Goal: Task Accomplishment & Management: Use online tool/utility

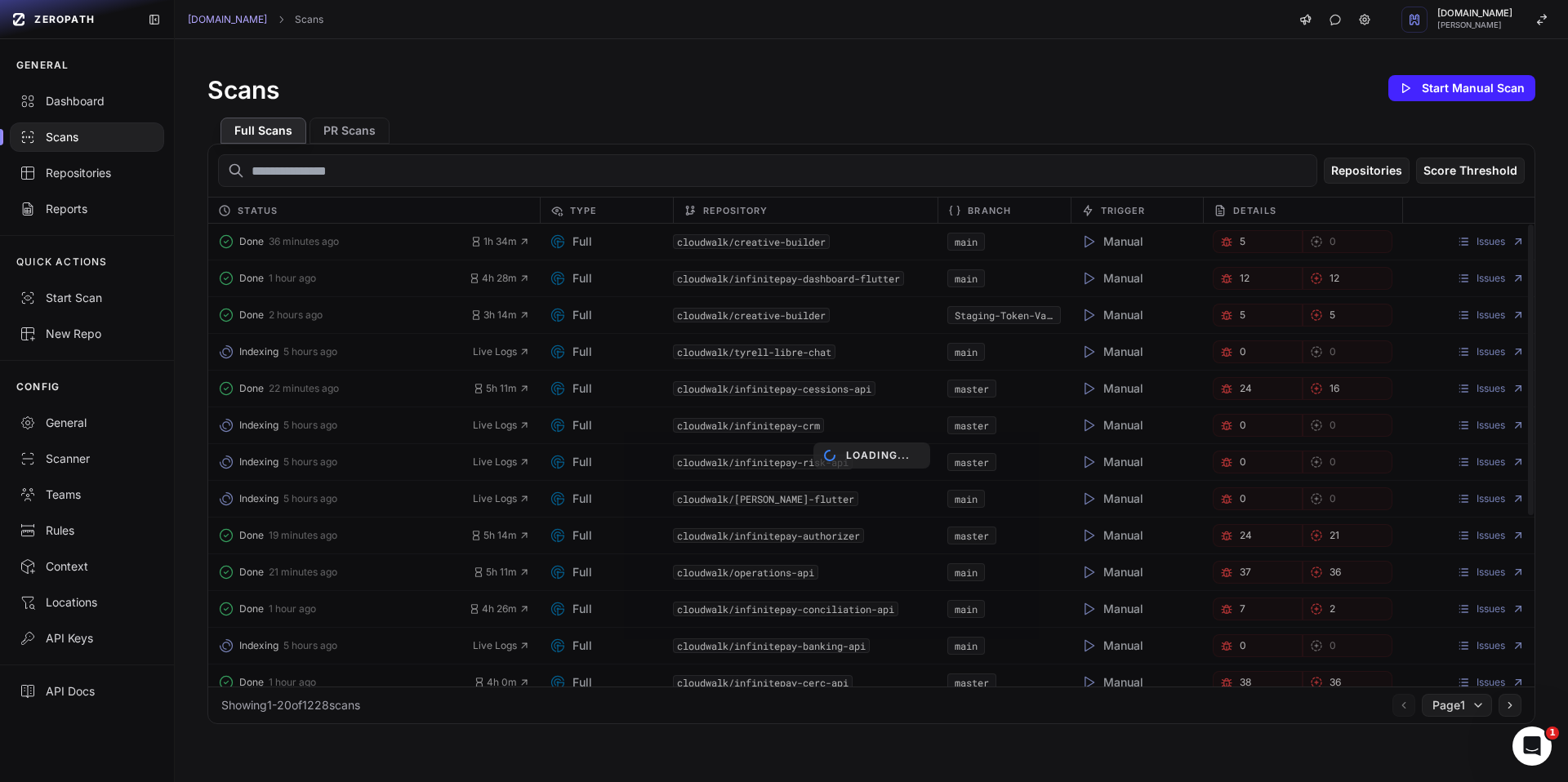
click at [286, 249] on div "Loading..." at bounding box center [870, 456] width 1326 height 463
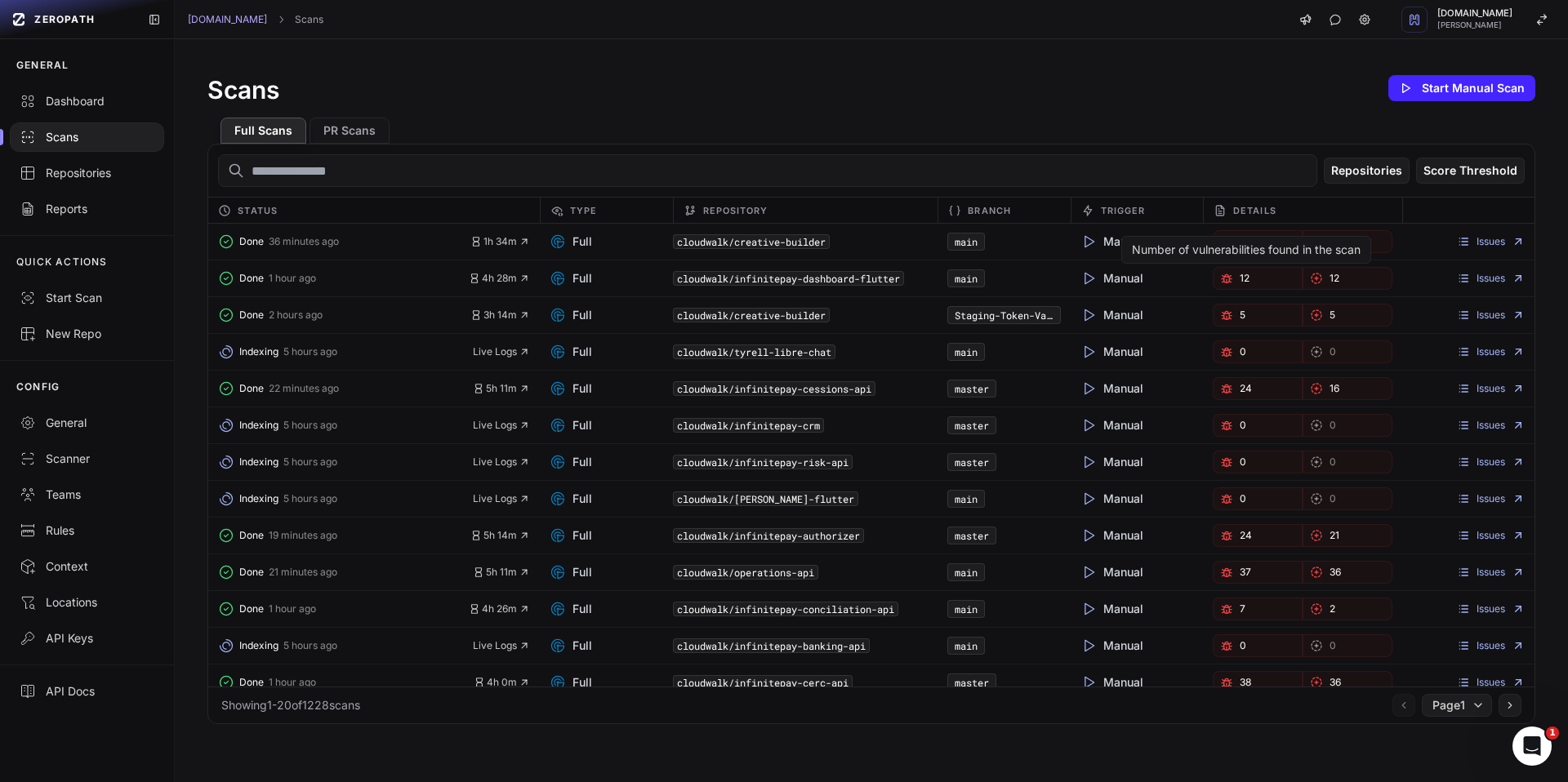
click at [1280, 241] on div "Number of vulnerabilities found in the scan" at bounding box center [1245, 249] width 250 height 28
click at [1222, 241] on icon "button" at bounding box center [1226, 242] width 13 height 13
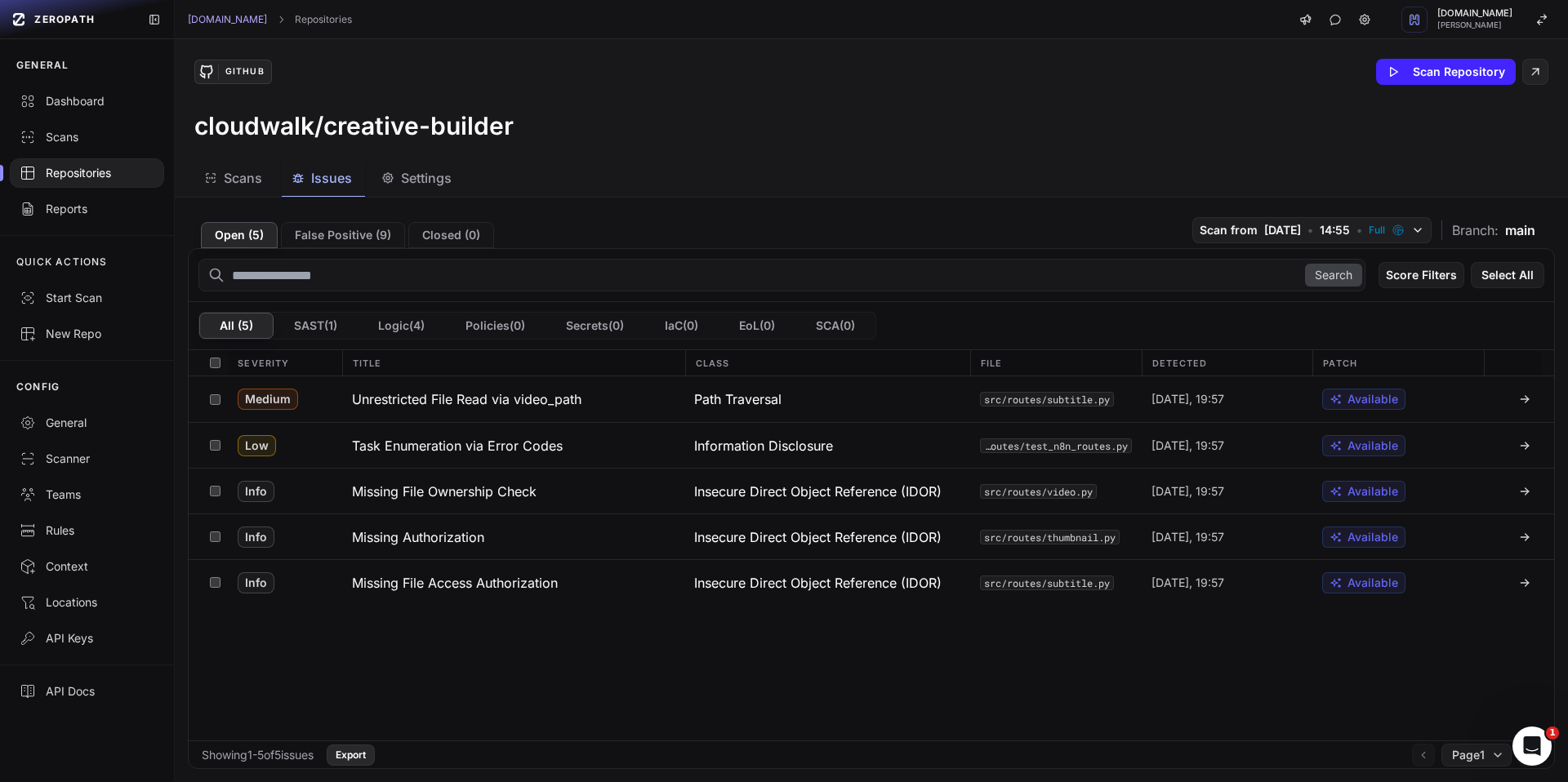
click at [374, 757] on button "Export" at bounding box center [350, 755] width 48 height 21
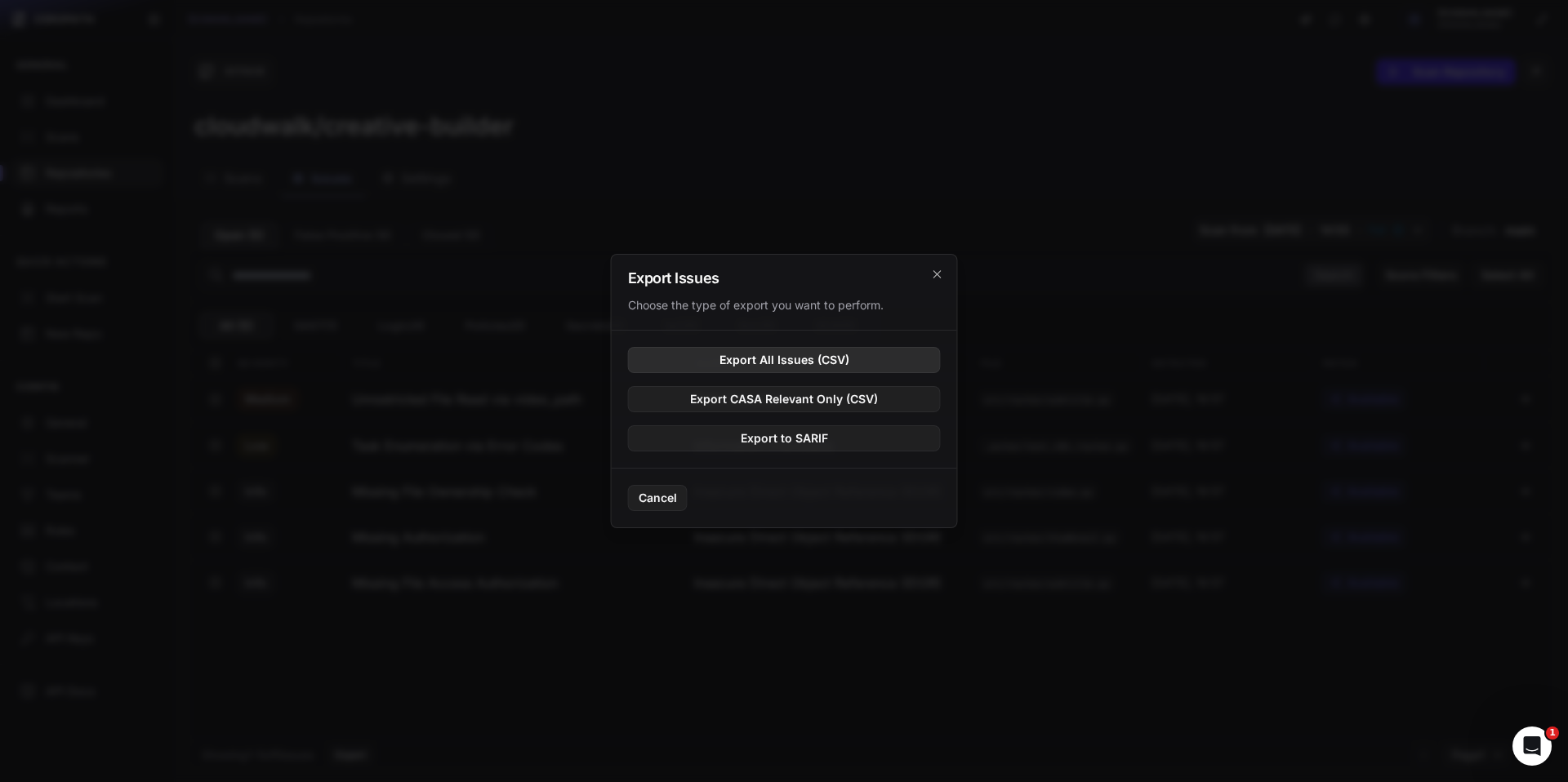
click at [758, 361] on button "Export All Issues (CSV)" at bounding box center [784, 359] width 313 height 26
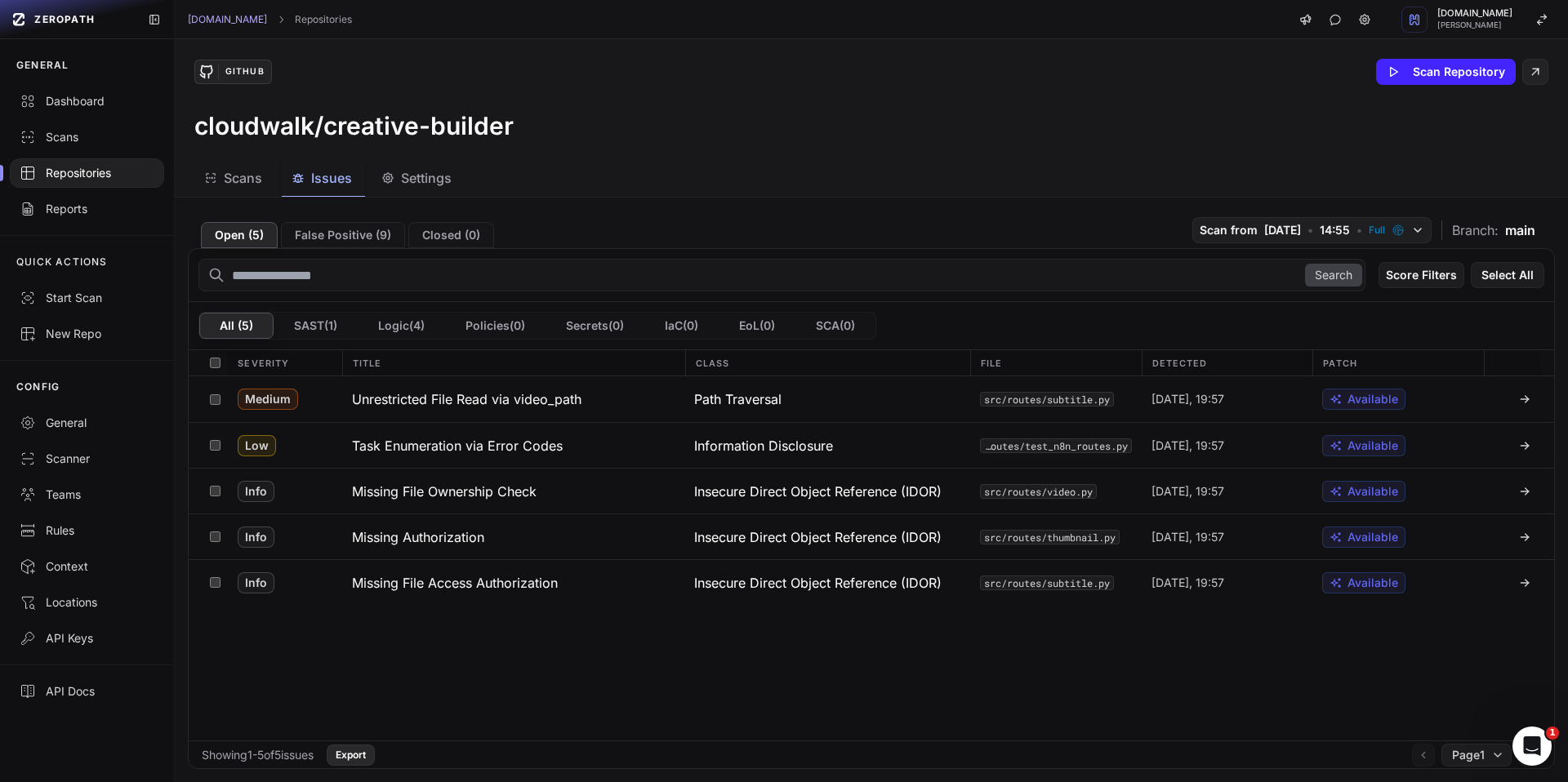
click at [363, 760] on button "Export" at bounding box center [350, 755] width 48 height 21
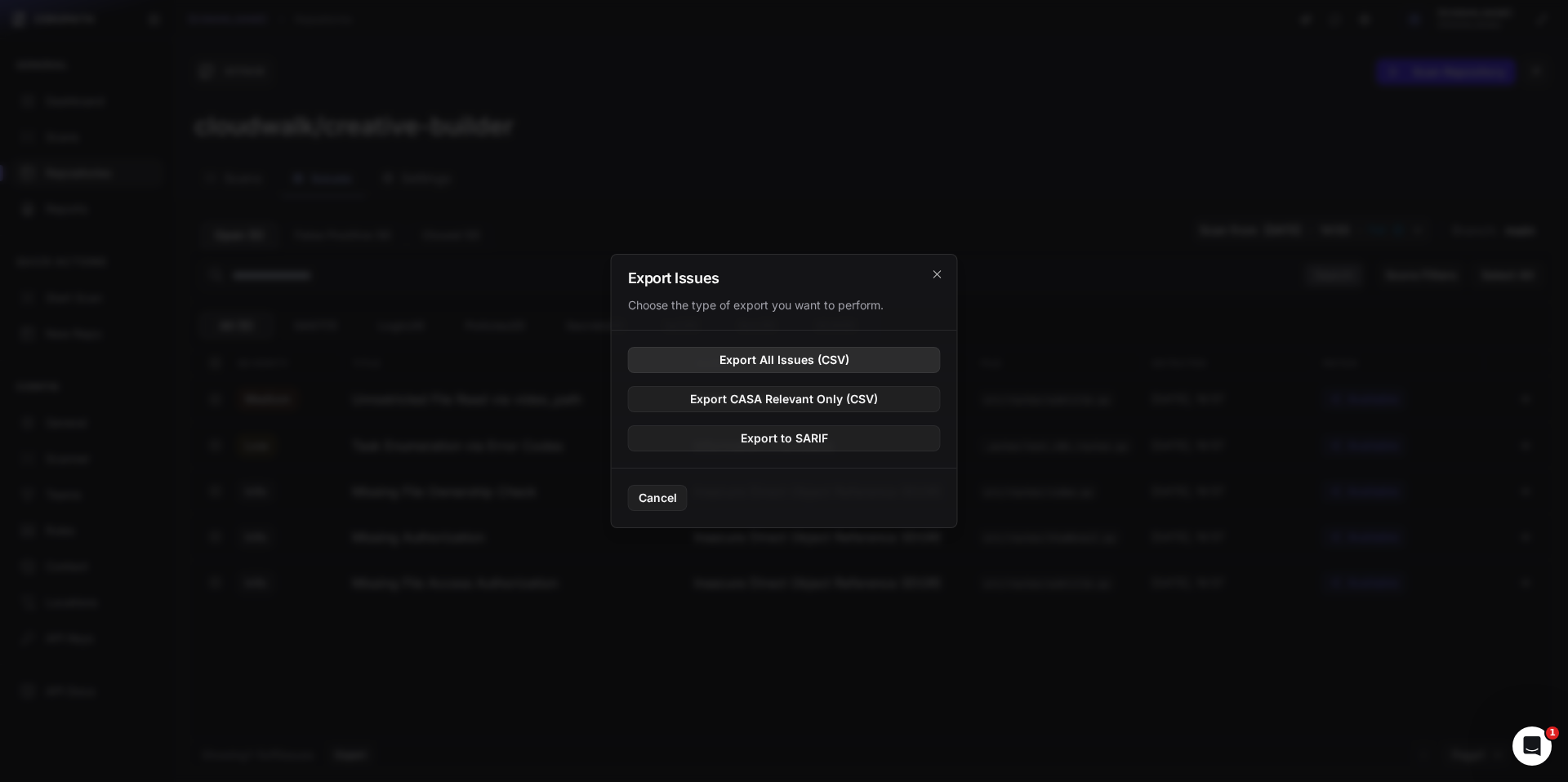
click at [759, 368] on button "Export All Issues (CSV)" at bounding box center [784, 359] width 313 height 26
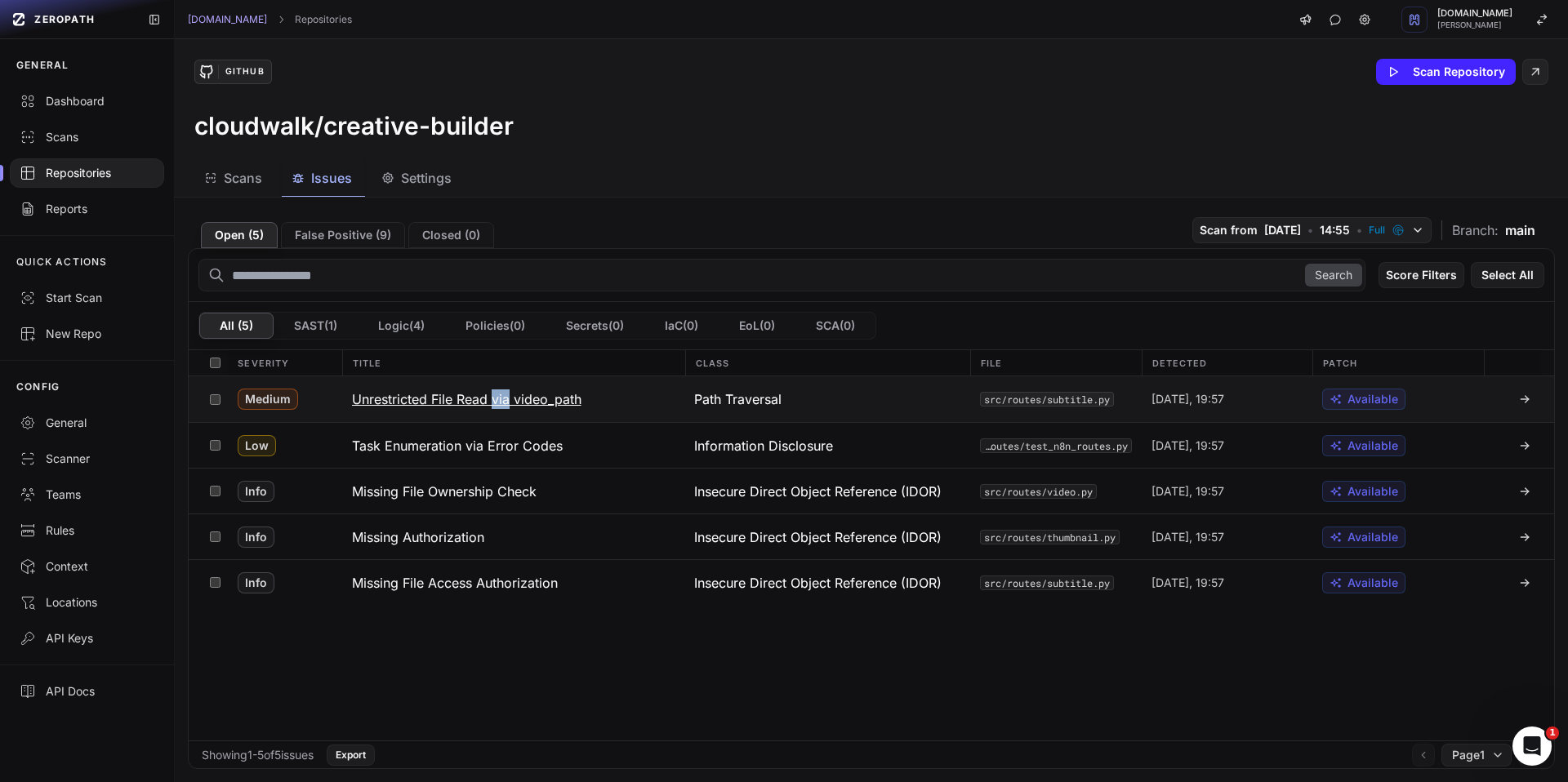
drag, startPoint x: 594, startPoint y: 404, endPoint x: 548, endPoint y: 399, distance: 46.3
click at [548, 399] on button "Unrestricted File Read via video_path" at bounding box center [513, 399] width 343 height 46
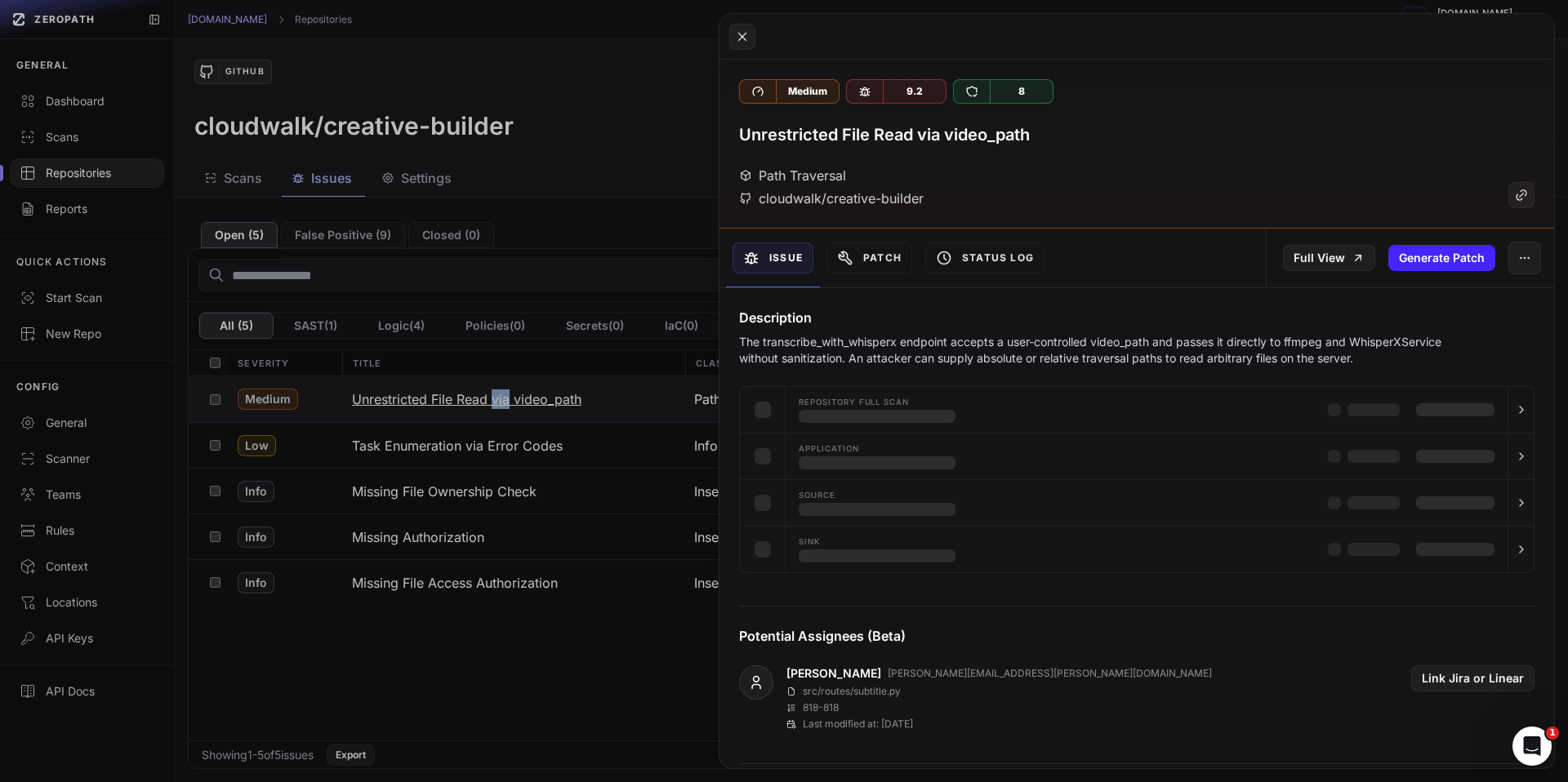
click at [548, 398] on button at bounding box center [784, 391] width 1568 height 782
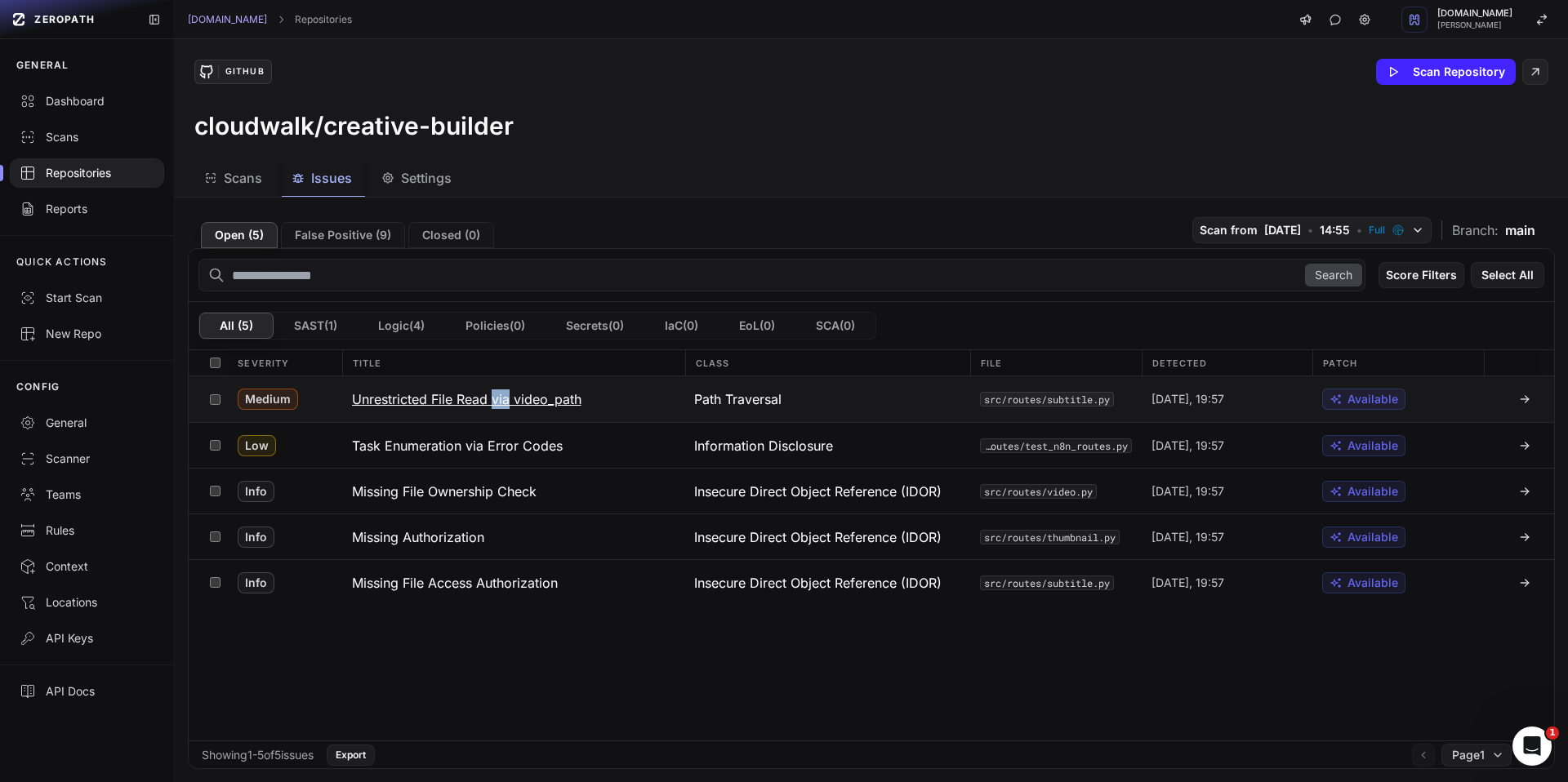
click at [548, 398] on h3 "Unrestricted File Read via video_path" at bounding box center [467, 399] width 230 height 19
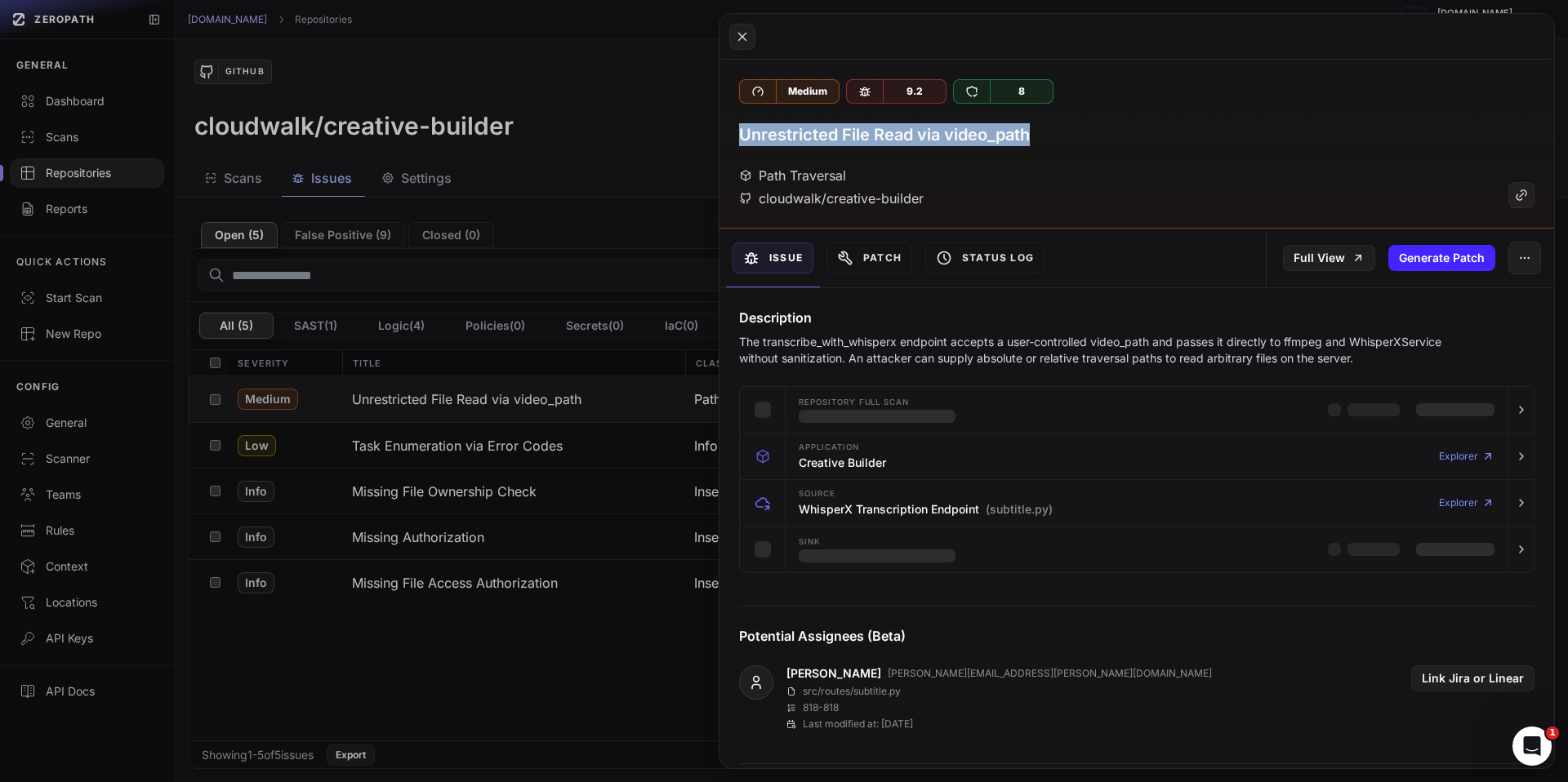
drag, startPoint x: 1017, startPoint y: 136, endPoint x: 740, endPoint y: 139, distance: 277.0
click at [740, 139] on div "Unrestricted File Read via video_path" at bounding box center [1136, 135] width 795 height 23
copy h3 "Unrestricted File Read via video_path"
